Goal: Find contact information: Find contact information

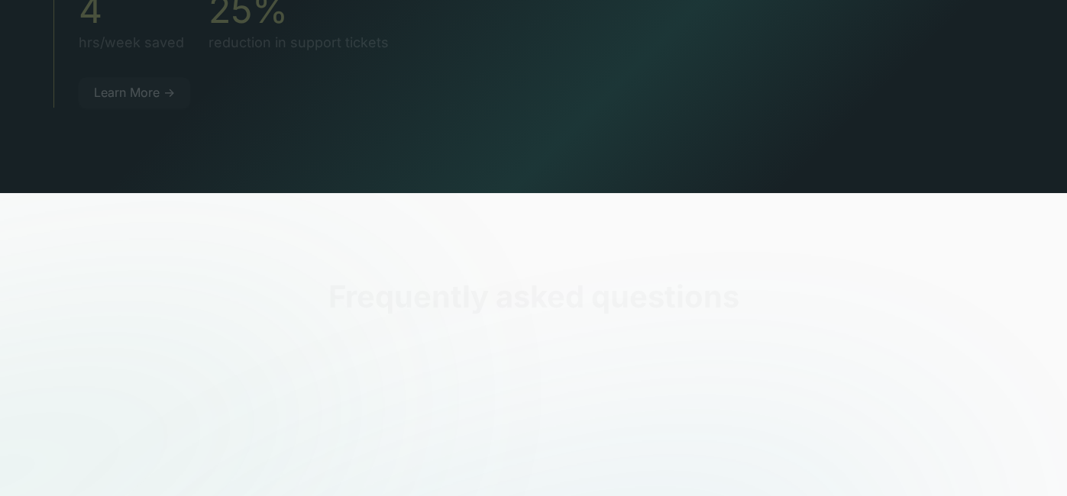
scroll to position [5549, 0]
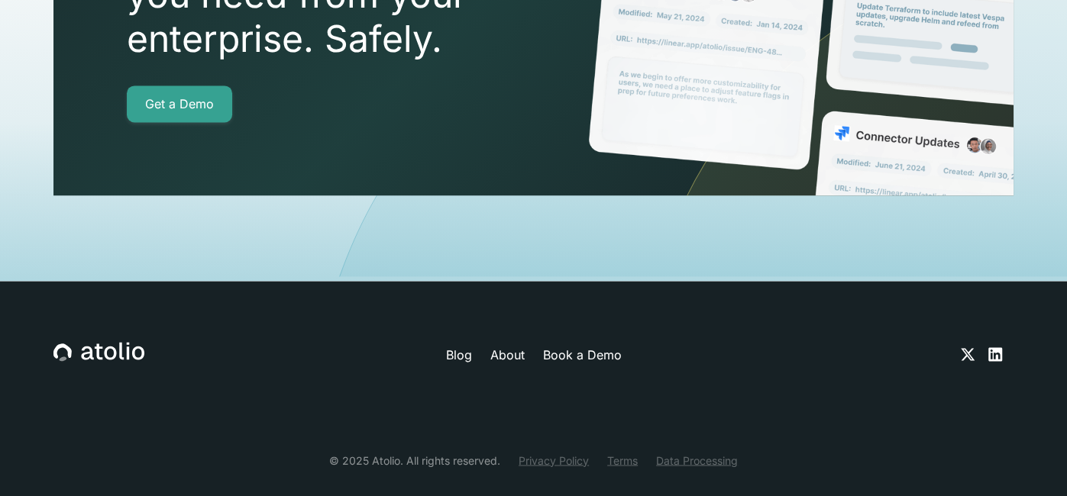
click at [567, 452] on link "Privacy Policy" at bounding box center [554, 460] width 70 height 16
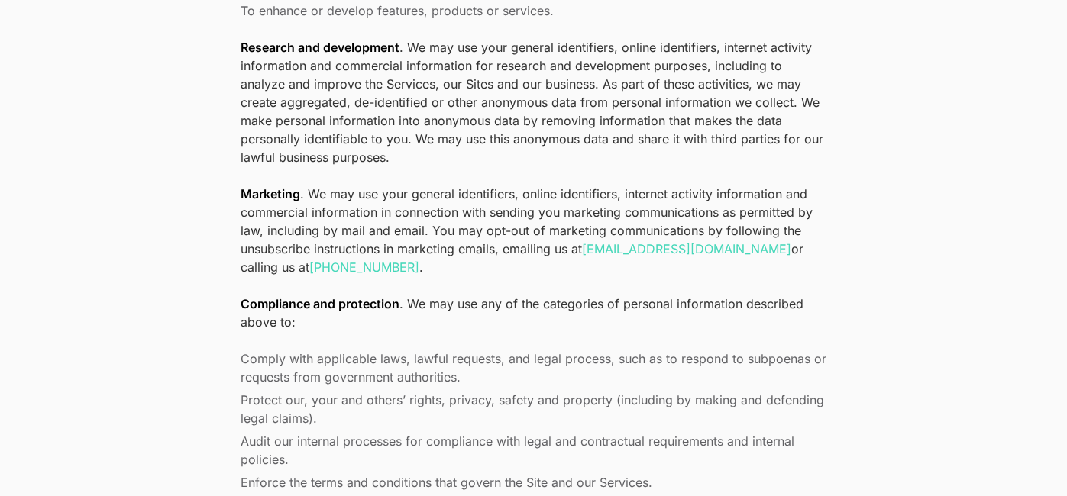
scroll to position [5157, 0]
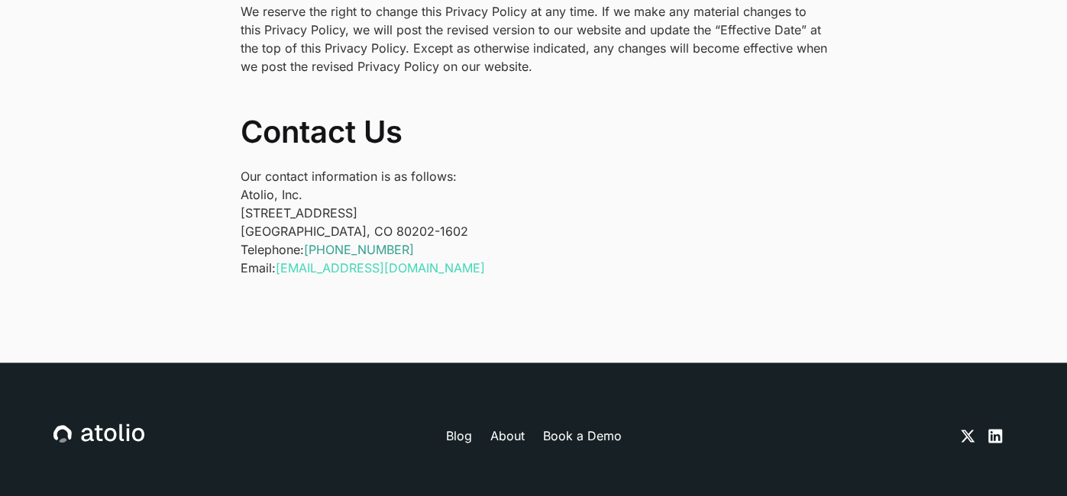
drag, startPoint x: 423, startPoint y: 229, endPoint x: 326, endPoint y: 228, distance: 97.0
click at [323, 241] on p "Telephone: [PHONE_NUMBER] Email: [EMAIL_ADDRESS][DOMAIN_NAME]" at bounding box center [534, 259] width 587 height 37
copy link "[PHONE_NUMBER]"
click at [501, 427] on link "About" at bounding box center [507, 436] width 34 height 18
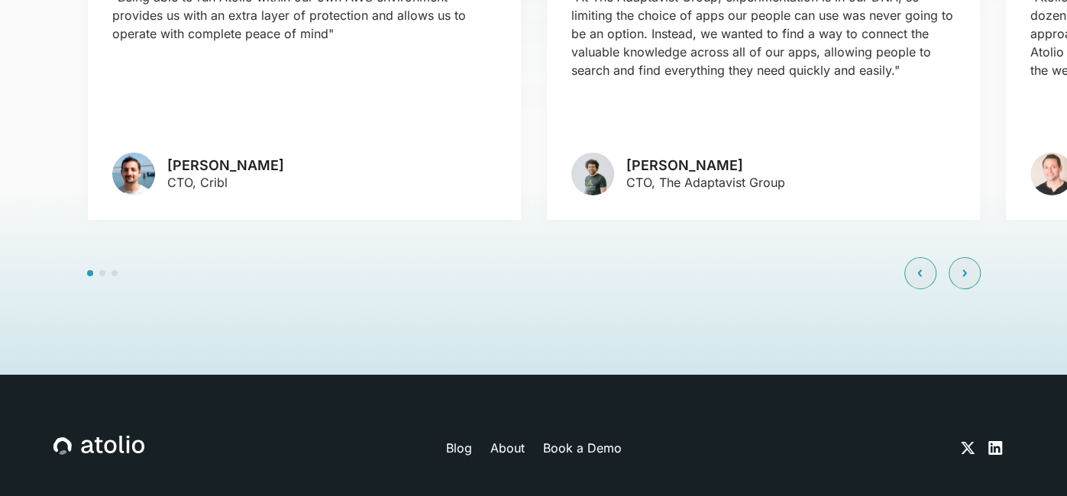
scroll to position [3687, 0]
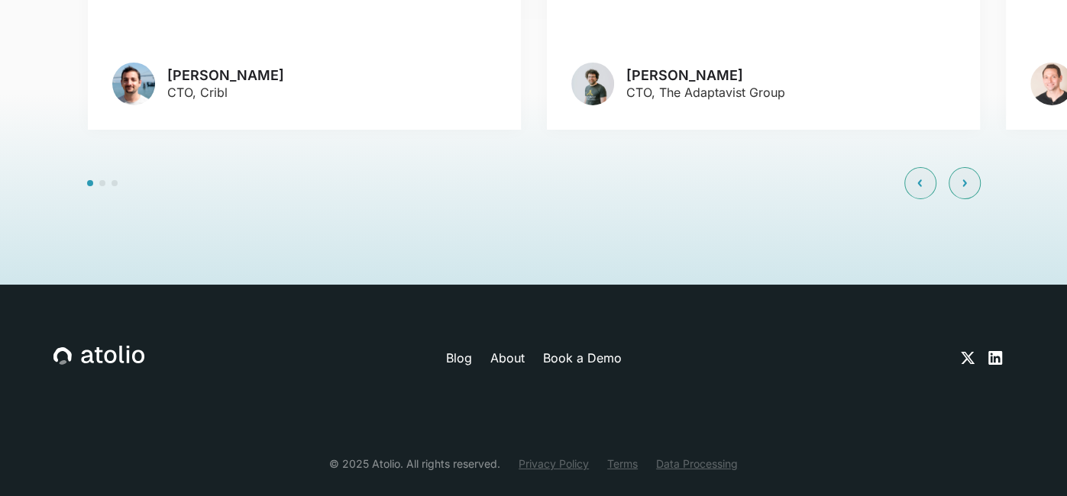
click at [618, 456] on link "Terms" at bounding box center [622, 464] width 31 height 16
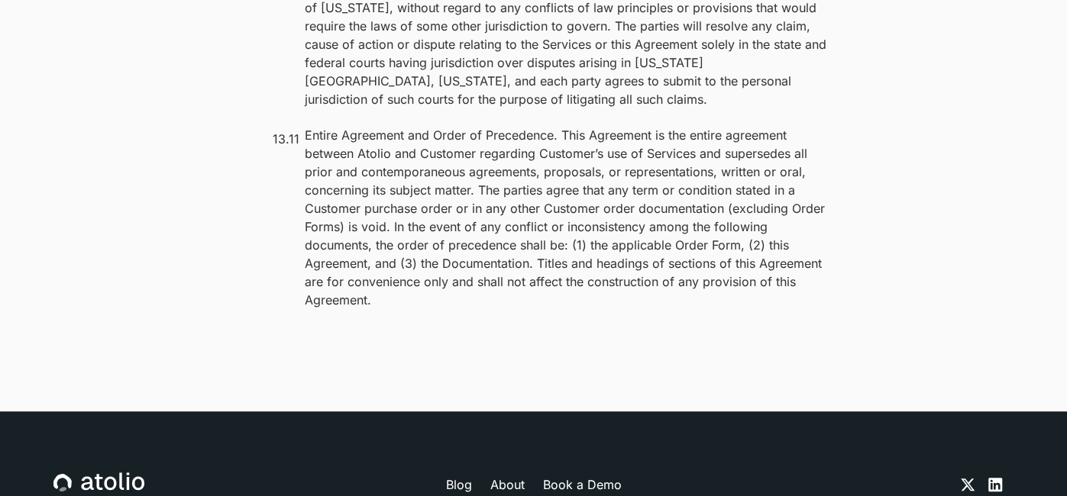
scroll to position [12288, 0]
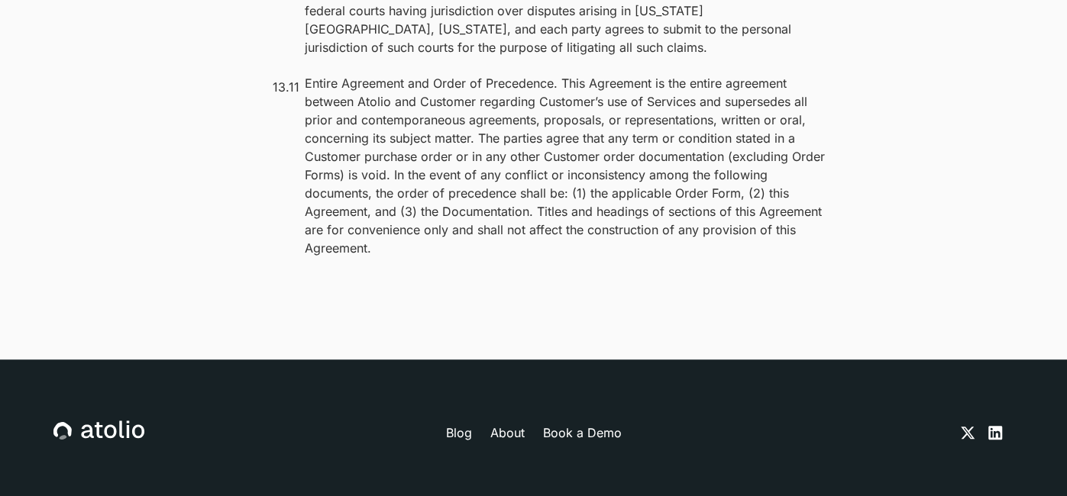
click at [574, 424] on link "Book a Demo" at bounding box center [581, 433] width 79 height 18
